Goal: Navigation & Orientation: Understand site structure

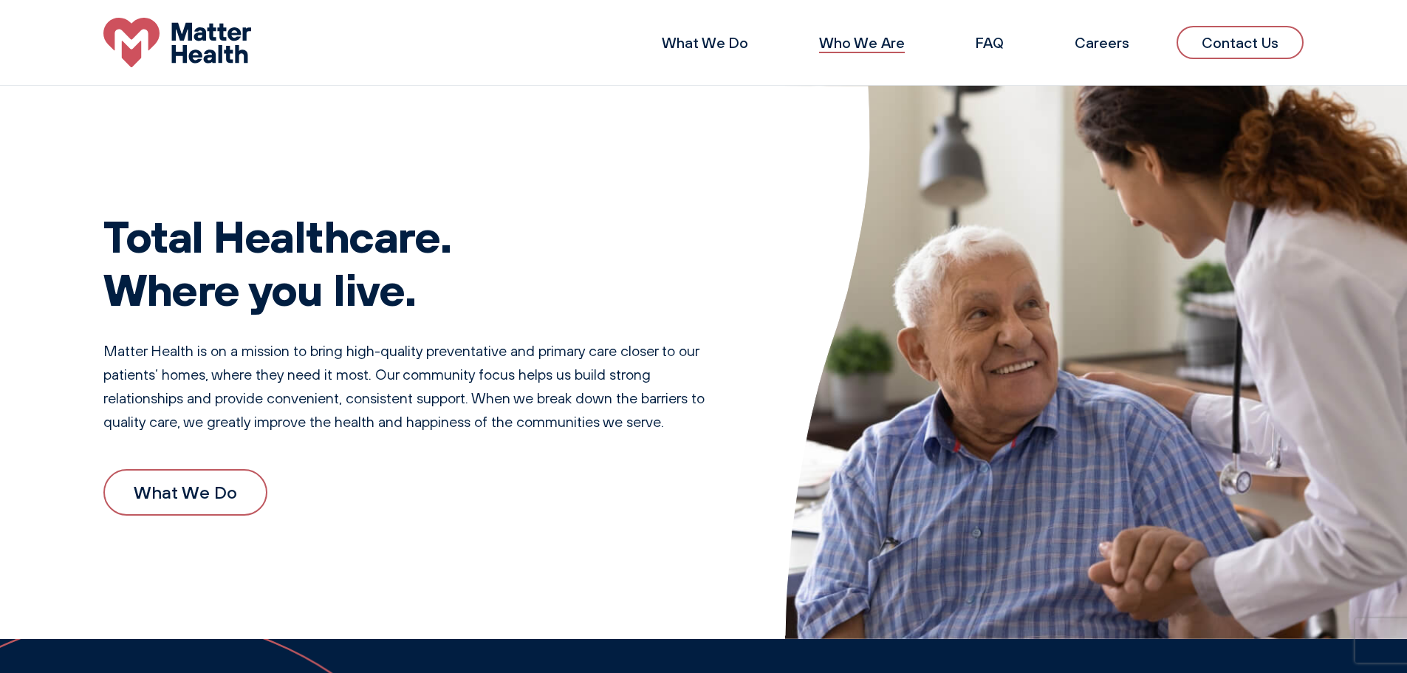
click at [876, 35] on link "Who We Are" at bounding box center [862, 42] width 86 height 18
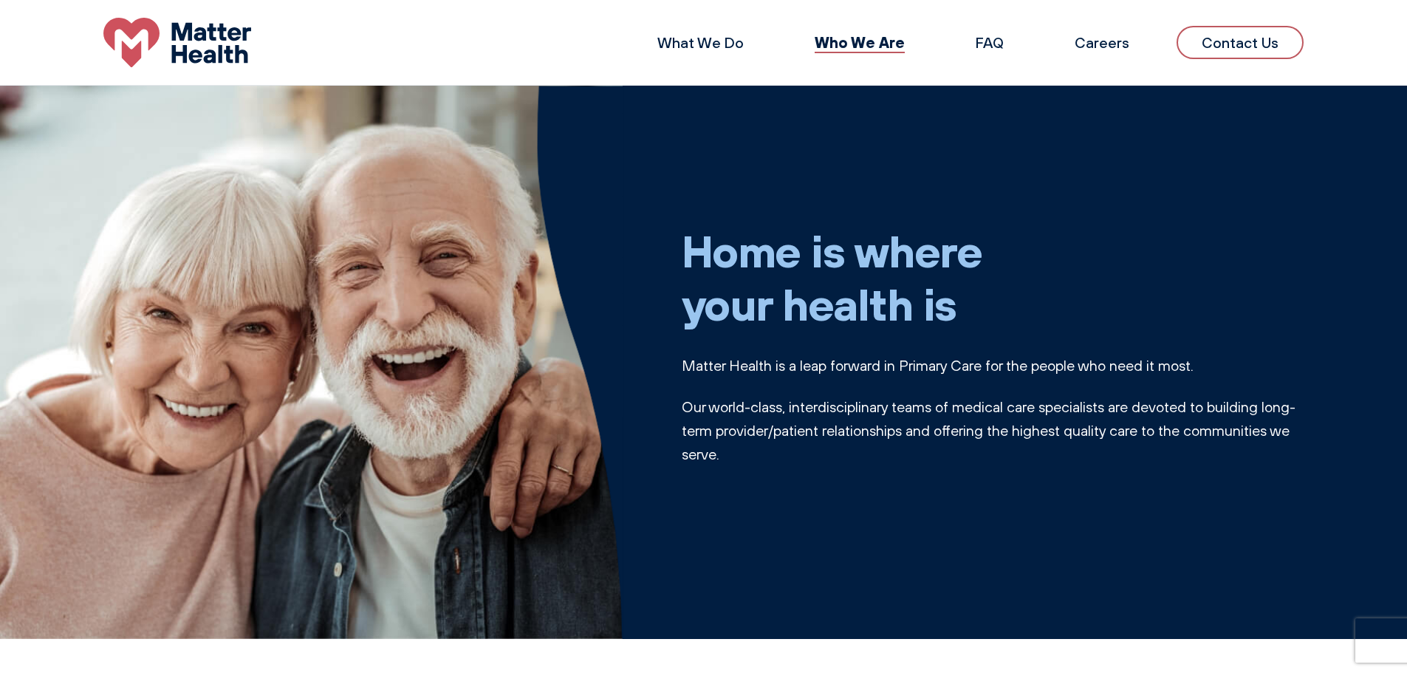
click at [725, 28] on li "What We Do" at bounding box center [701, 42] width 134 height 35
click at [718, 35] on link "What We Do" at bounding box center [701, 42] width 86 height 18
